Goal: Transaction & Acquisition: Purchase product/service

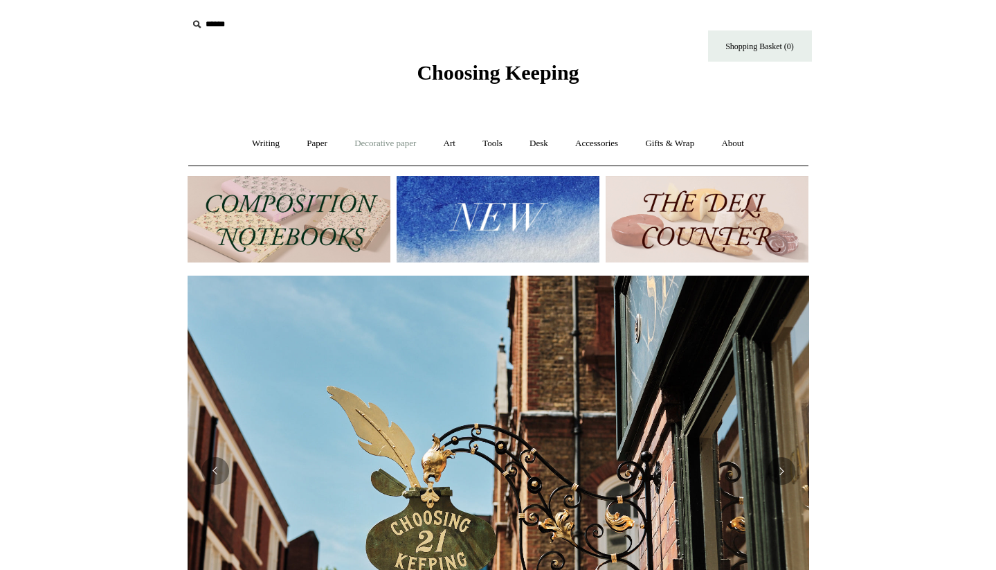
click at [376, 143] on link "Decorative paper +" at bounding box center [385, 143] width 87 height 37
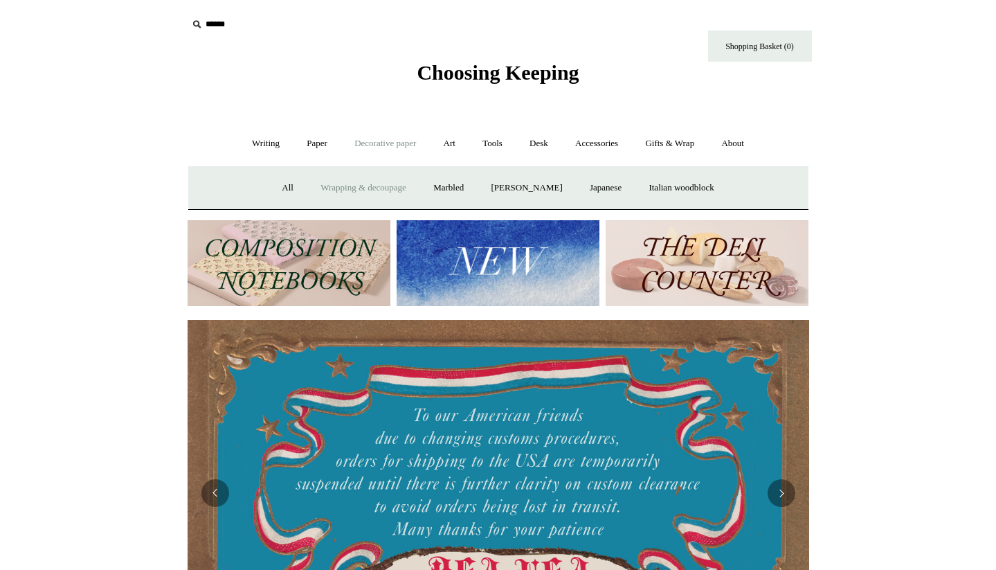
click at [365, 189] on link "Wrapping & decoupage" at bounding box center [363, 188] width 111 height 37
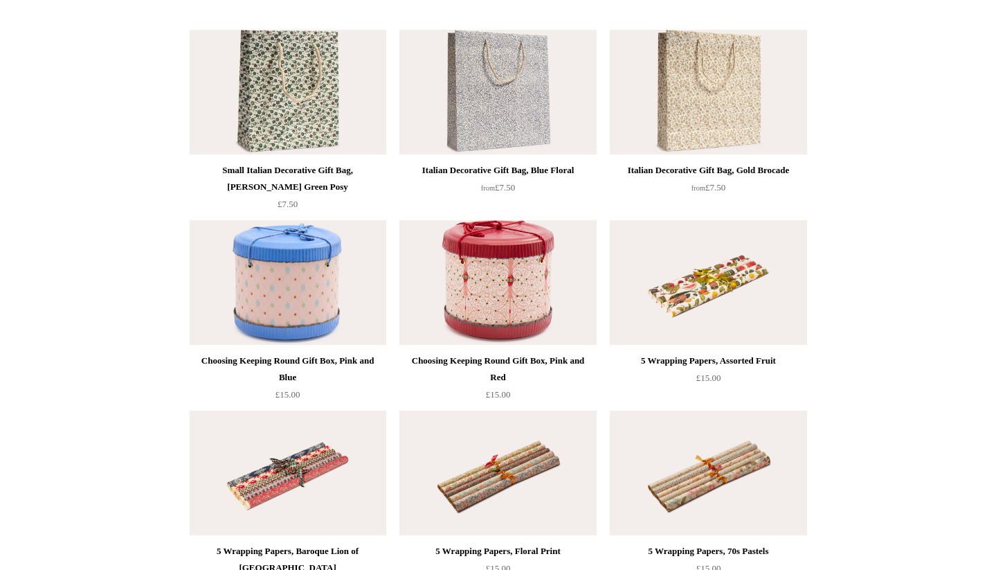
scroll to position [340, 0]
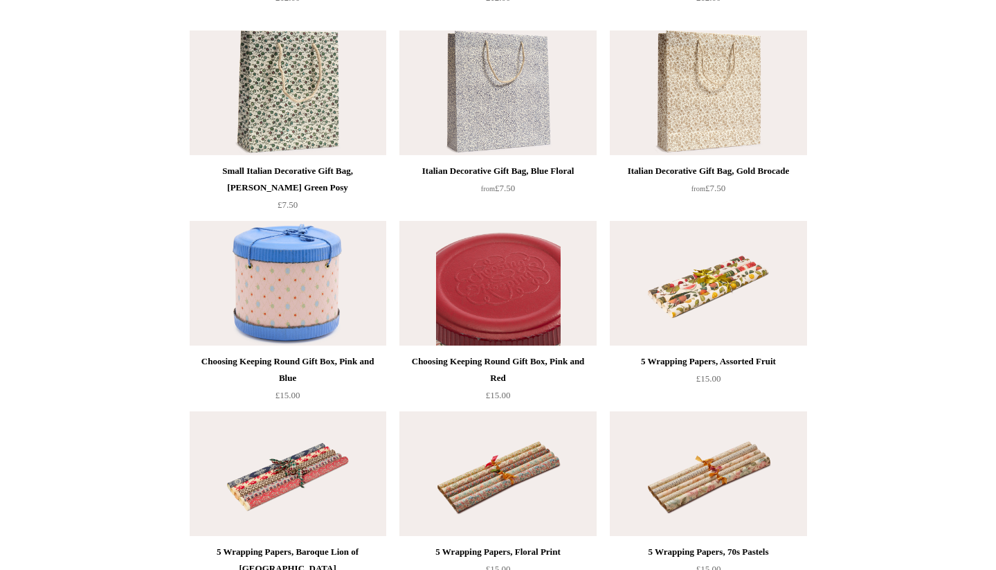
click at [503, 294] on img at bounding box center [497, 283] width 197 height 125
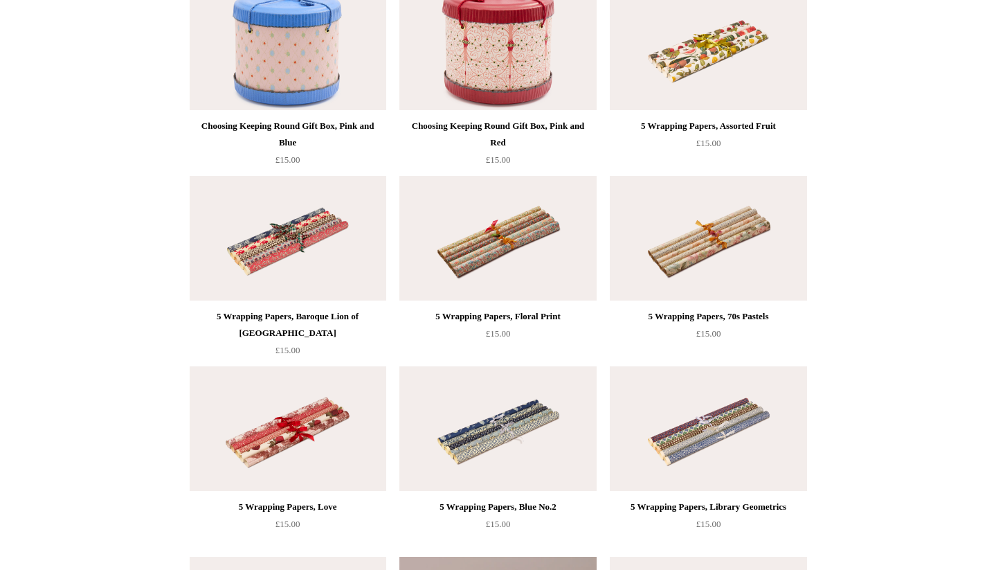
scroll to position [593, 0]
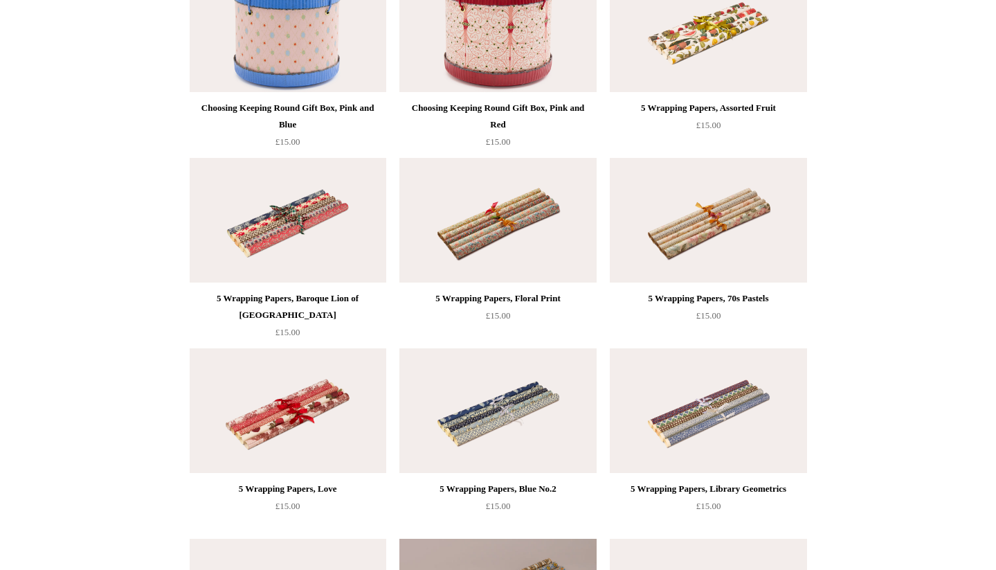
click at [323, 238] on img at bounding box center [288, 220] width 197 height 125
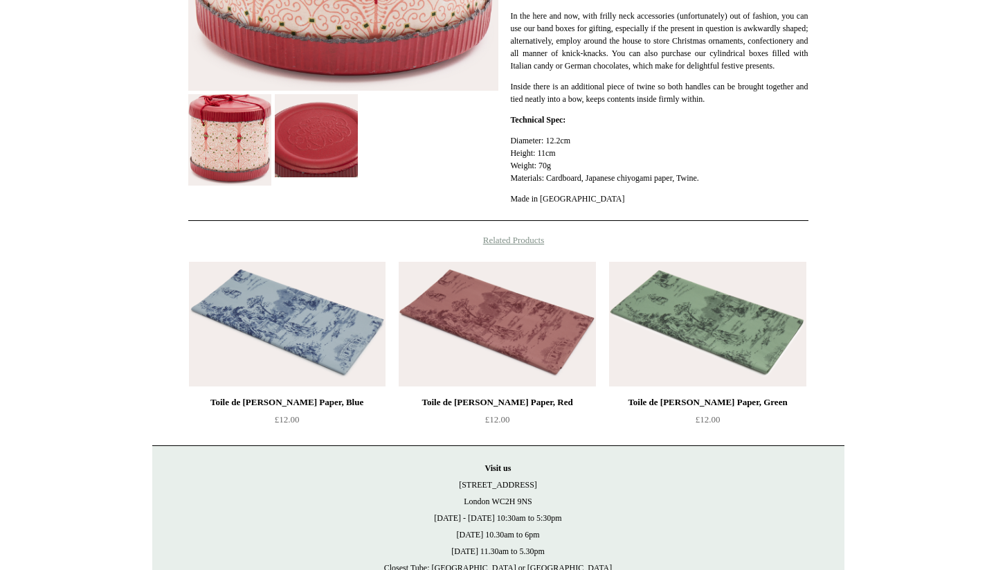
scroll to position [562, 0]
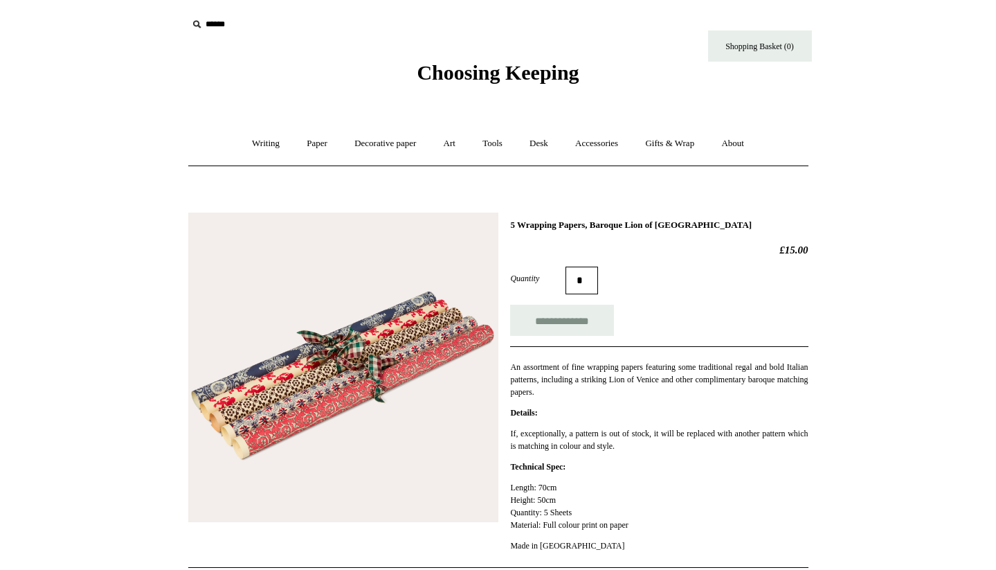
click at [331, 377] on img at bounding box center [343, 368] width 310 height 310
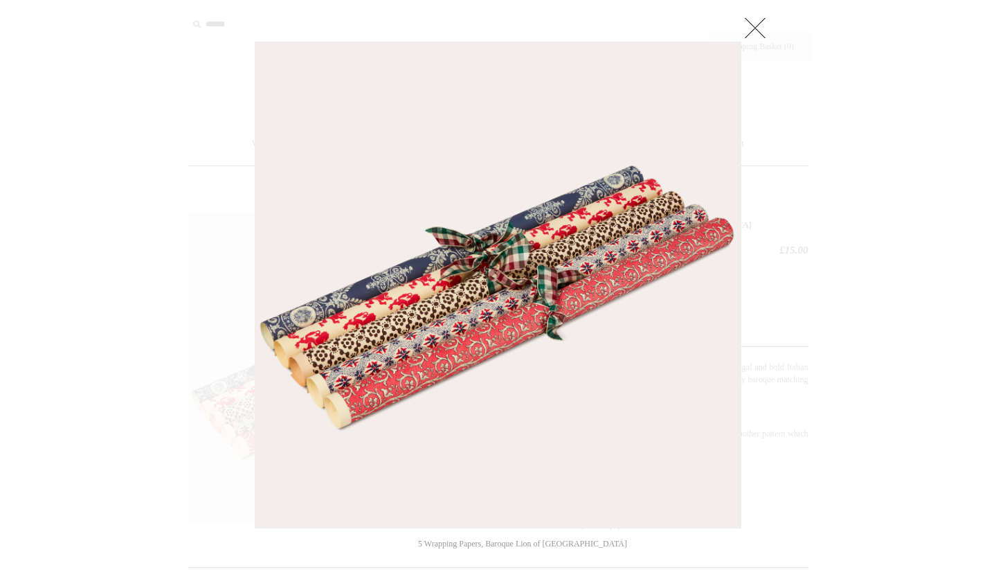
click at [754, 33] on link at bounding box center [755, 28] width 28 height 28
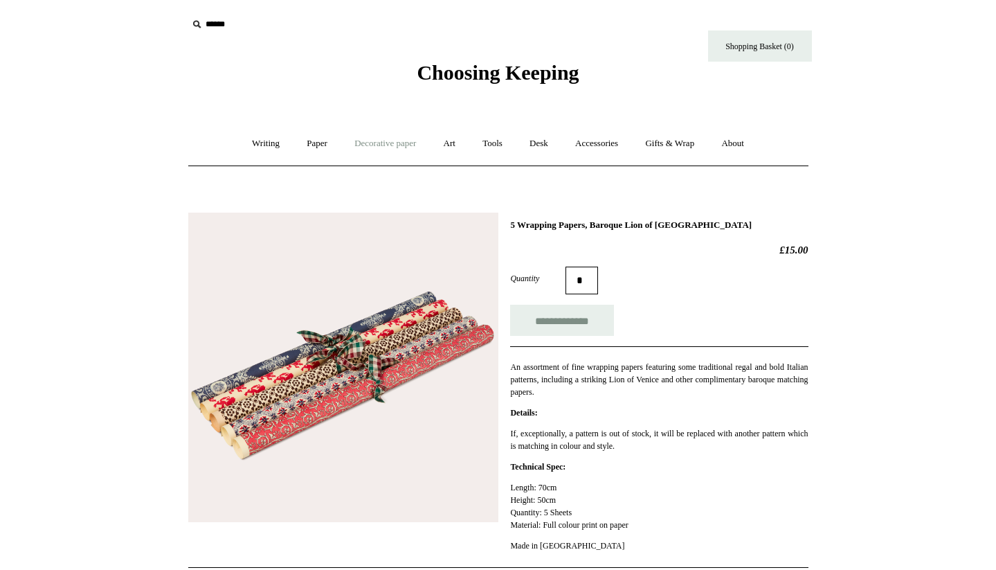
click at [408, 147] on link "Decorative paper +" at bounding box center [385, 143] width 87 height 37
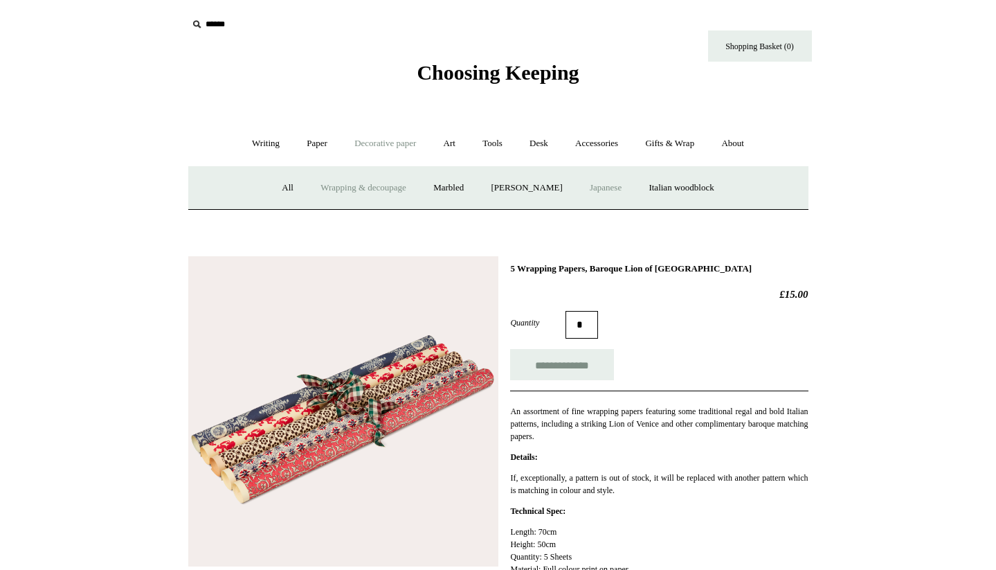
click at [629, 185] on link "Japanese" at bounding box center [605, 188] width 57 height 37
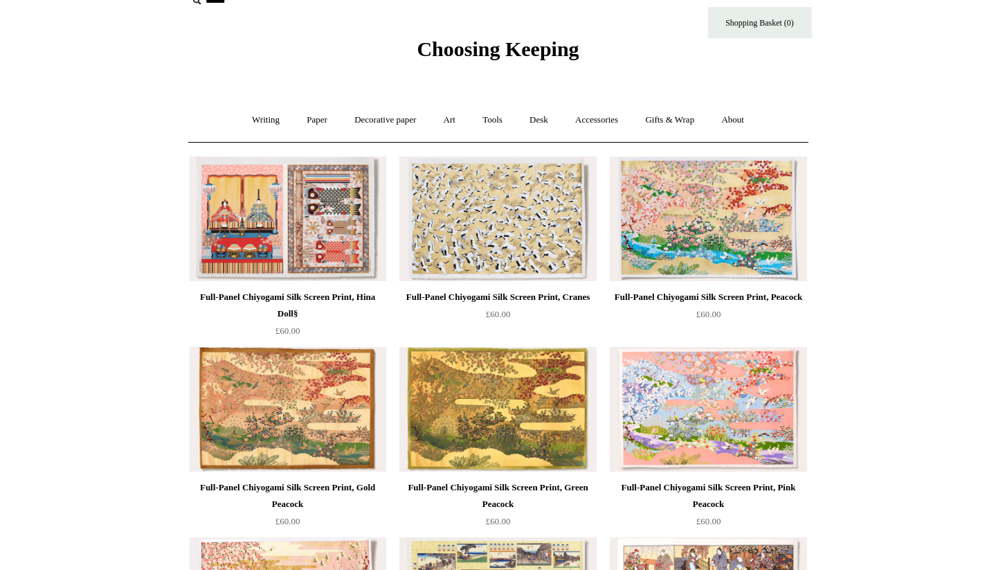
scroll to position [22, 0]
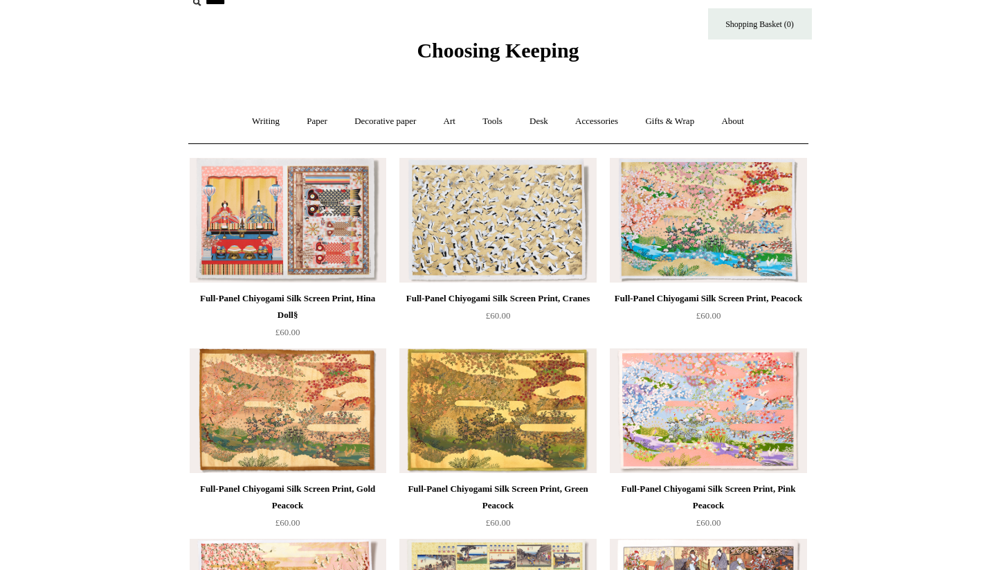
click at [496, 219] on img at bounding box center [497, 220] width 197 height 125
